Goal: Find specific page/section: Find specific page/section

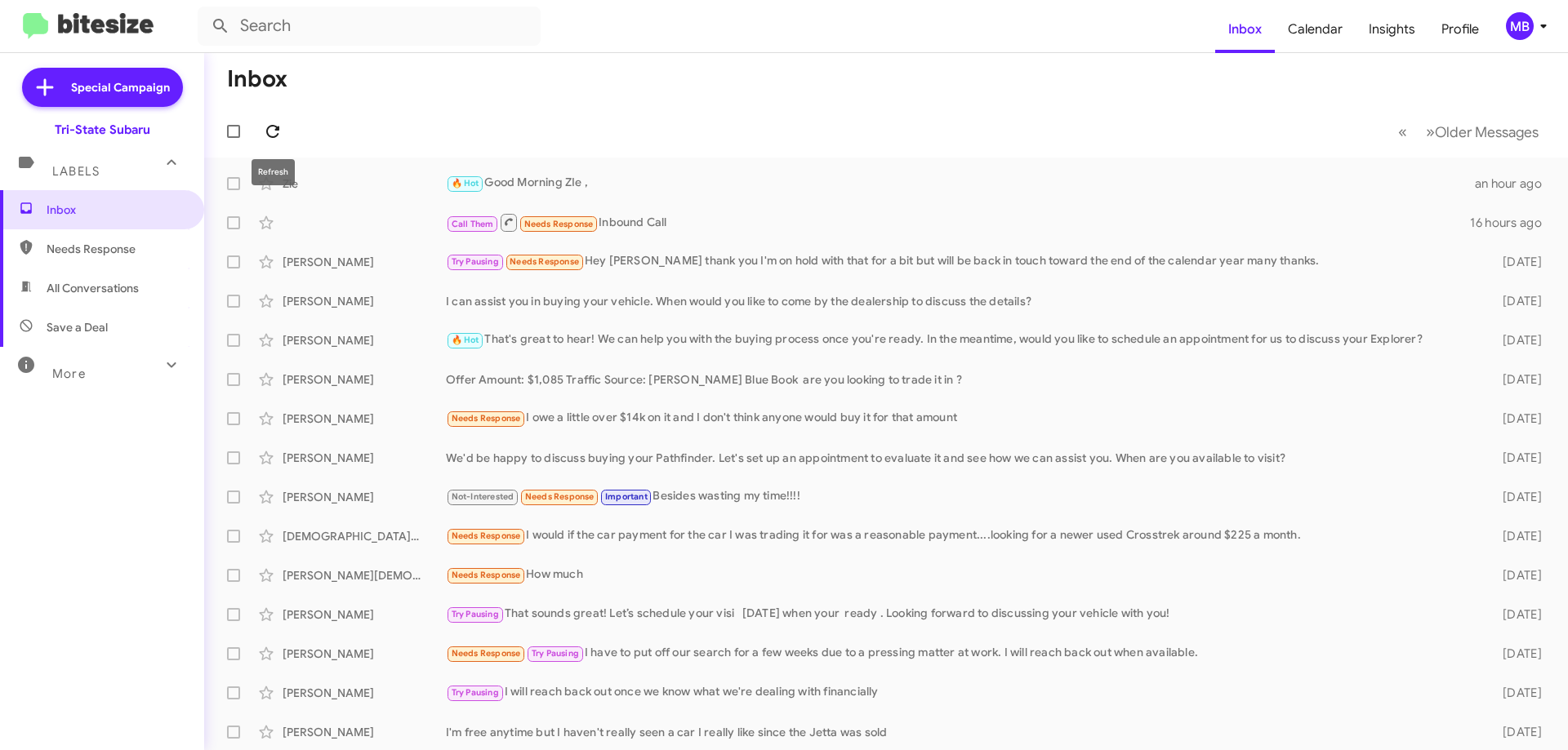
click at [273, 130] on icon at bounding box center [273, 131] width 20 height 20
click at [158, 240] on span "Needs Response" at bounding box center [101, 248] width 204 height 39
type input "in:needs-response"
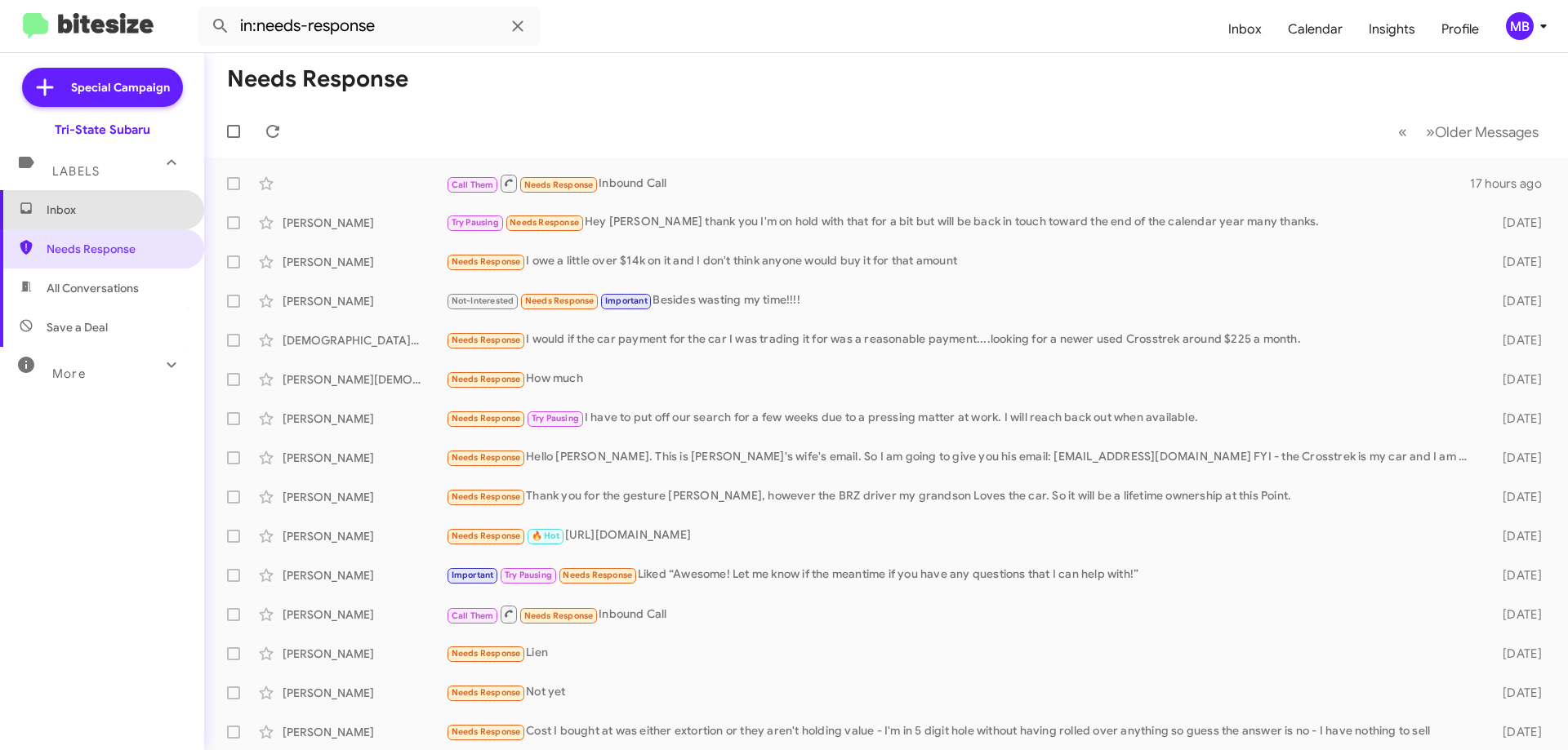
click at [110, 209] on span "Inbox" at bounding box center [116, 209] width 139 height 16
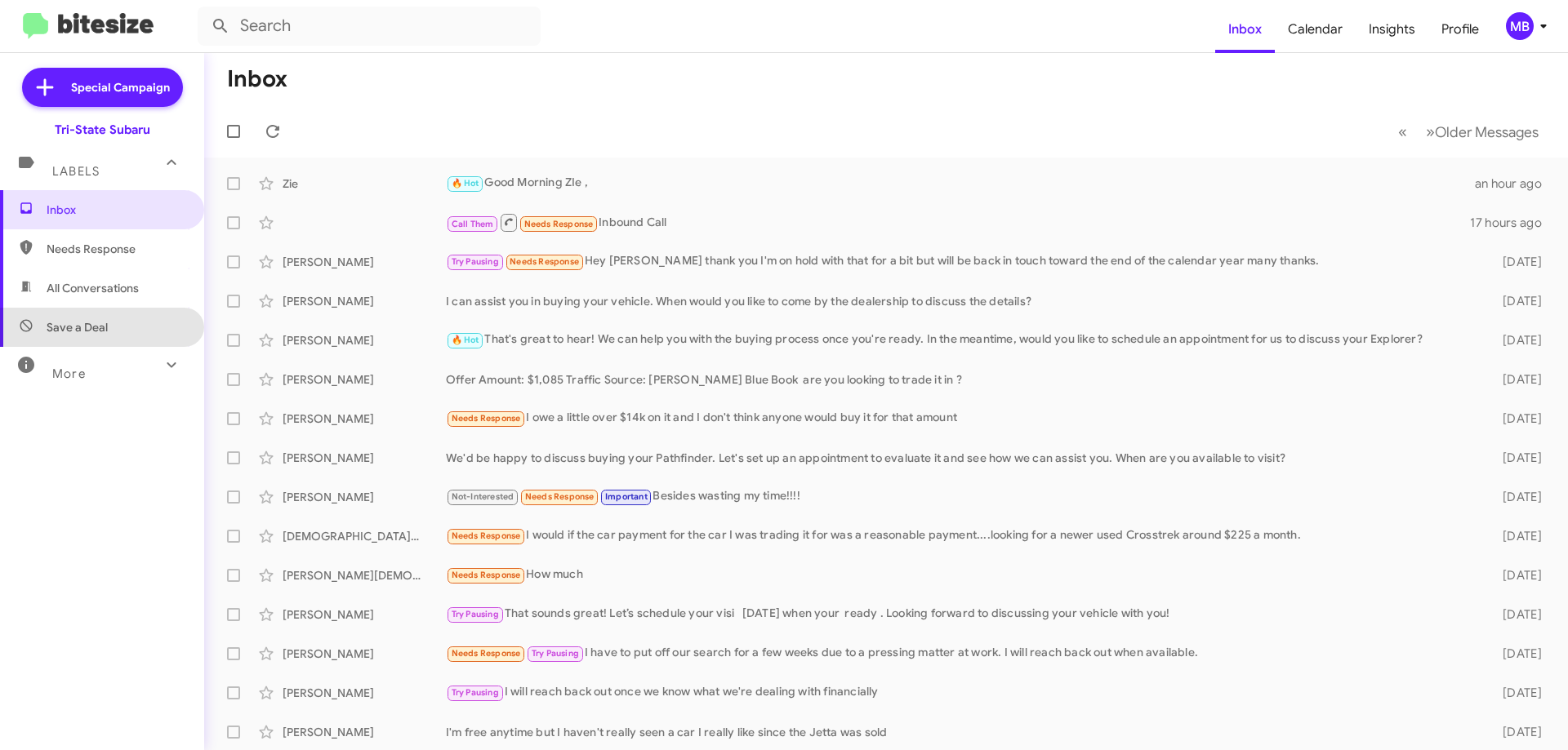
click at [147, 321] on span "Save a Deal" at bounding box center [101, 327] width 204 height 39
type input "in:not-interested"
